Goal: Task Accomplishment & Management: Use online tool/utility

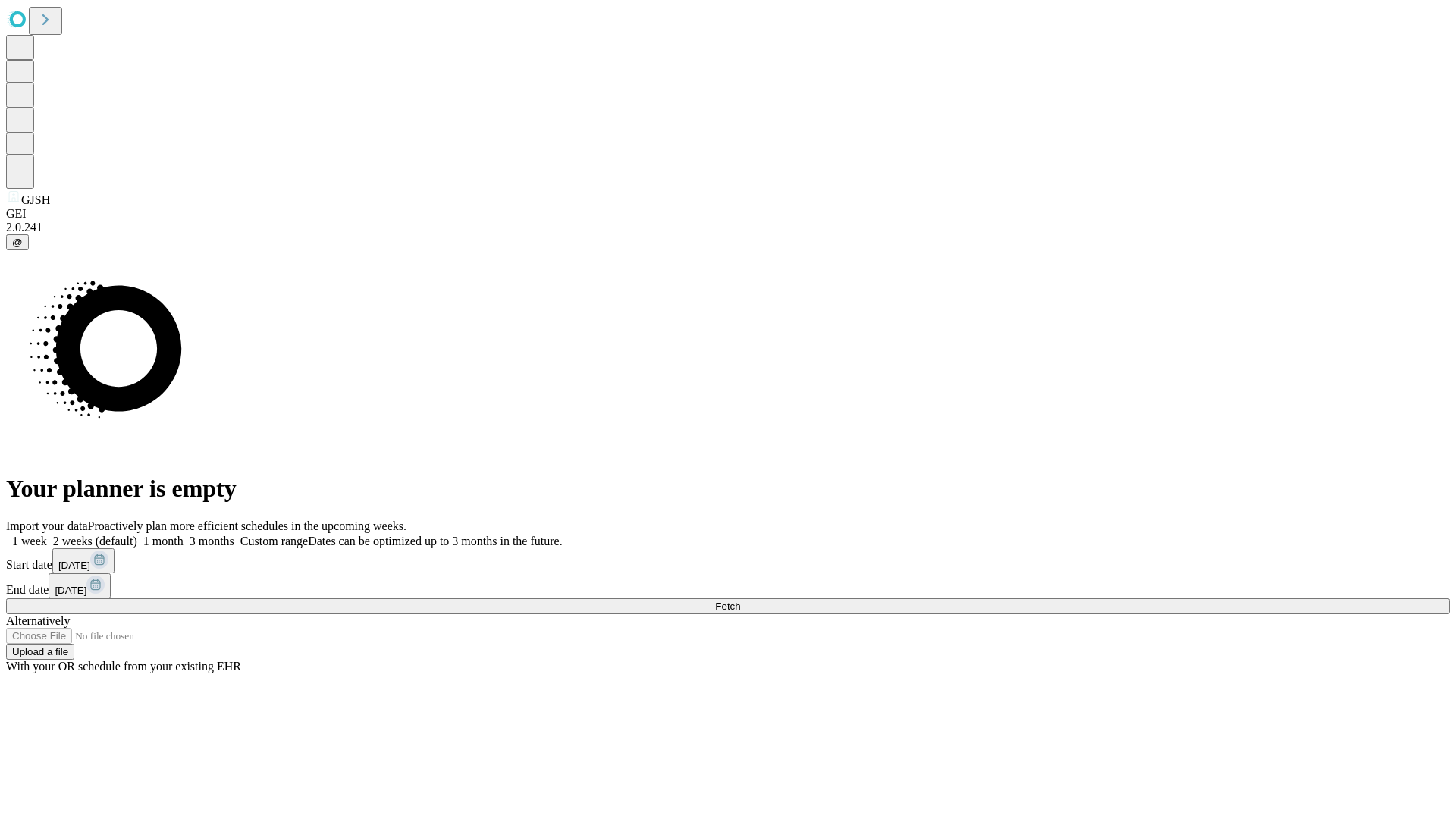
click at [1176, 599] on button "Fetch" at bounding box center [728, 606] width 1444 height 16
